Goal: Transaction & Acquisition: Purchase product/service

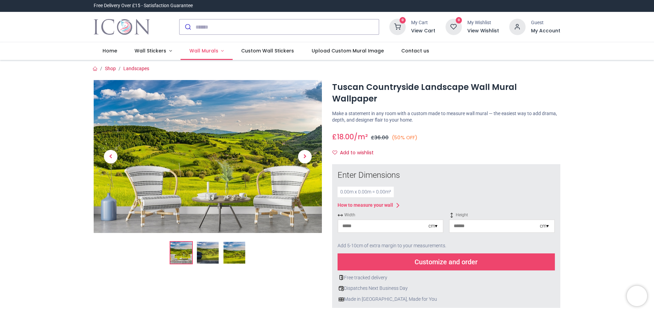
click at [198, 49] on span "Wall Murals" at bounding box center [203, 50] width 29 height 7
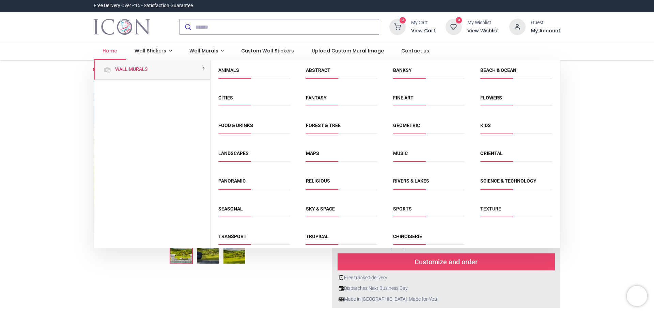
click at [109, 49] on span "Home" at bounding box center [109, 50] width 15 height 7
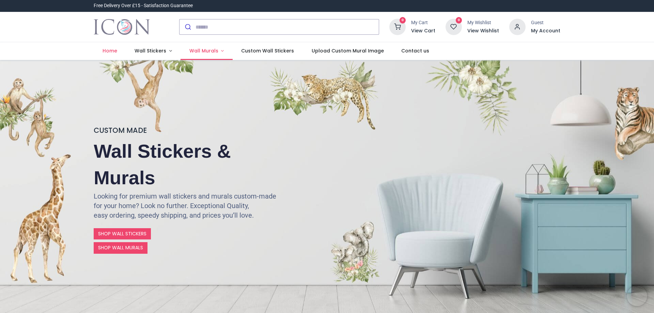
click at [199, 49] on span "Wall Murals" at bounding box center [203, 50] width 29 height 7
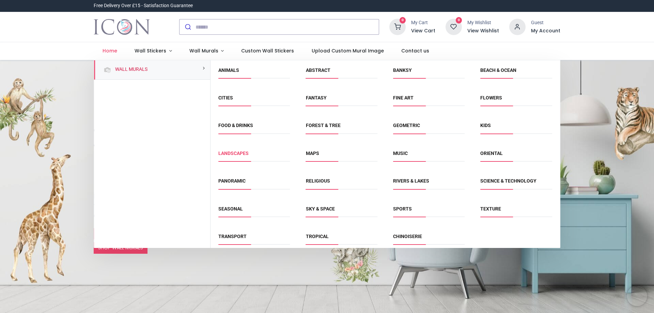
click at [225, 152] on link "Landscapes" at bounding box center [233, 152] width 30 height 5
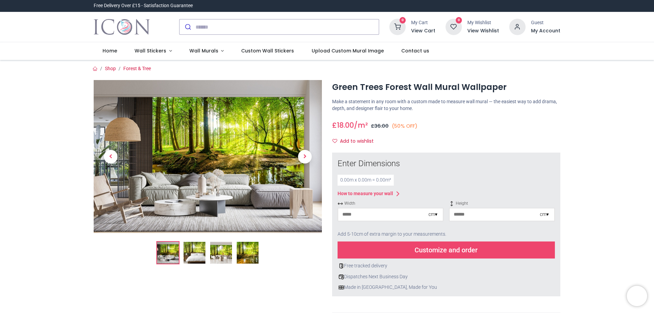
click at [251, 252] on img at bounding box center [248, 253] width 22 height 22
